Goal: Check status

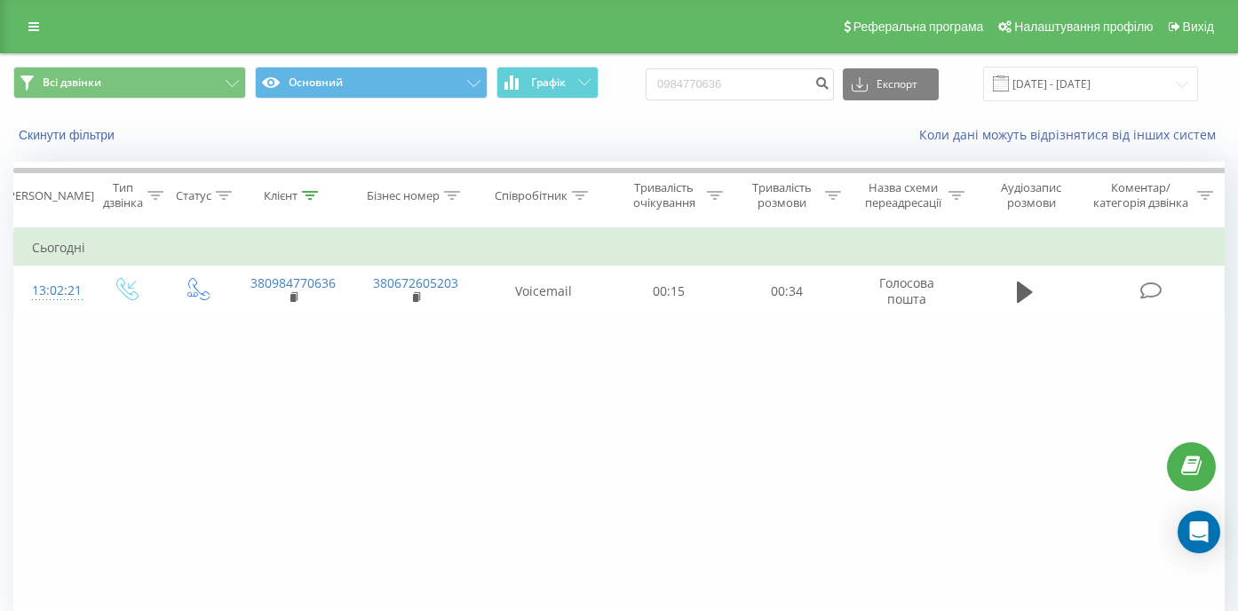
click at [646, 81] on input "0984770636" at bounding box center [740, 84] width 188 height 32
click at [770, 84] on input "+38 (067) 725-06-85" at bounding box center [740, 84] width 188 height 32
click at [752, 83] on input "+38 (067) 725-0685" at bounding box center [740, 84] width 188 height 32
click at [733, 83] on input "+38 (067) 7250685" at bounding box center [740, 84] width 188 height 32
click at [706, 85] on input "+38 (0677250685" at bounding box center [740, 84] width 188 height 32
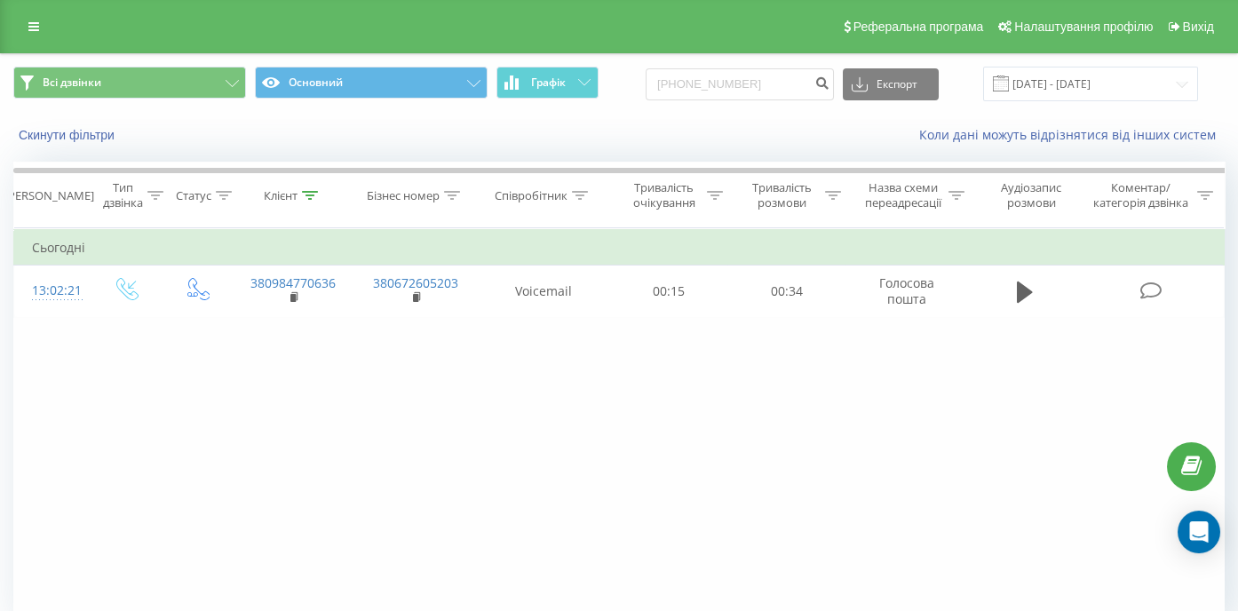
type input "0677250685"
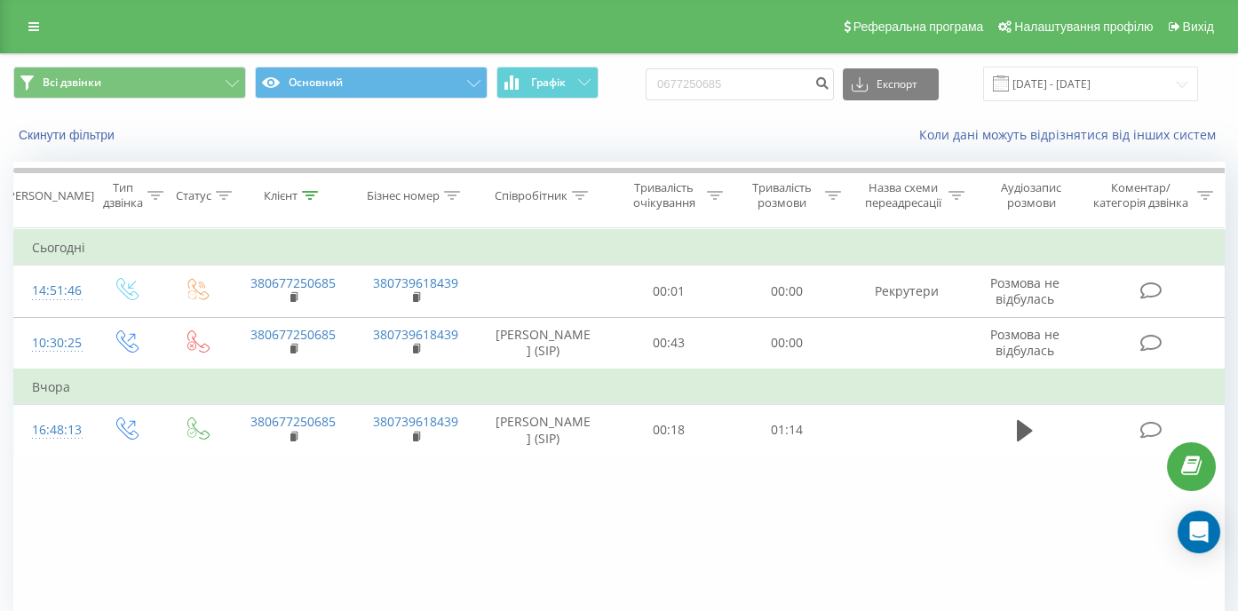
click at [471, 589] on div "Фільтрувати за умовою Дорівнює Введіть значення Скасувати OK Фільтрувати за умо…" at bounding box center [618, 428] width 1211 height 400
